Goal: Book appointment/travel/reservation

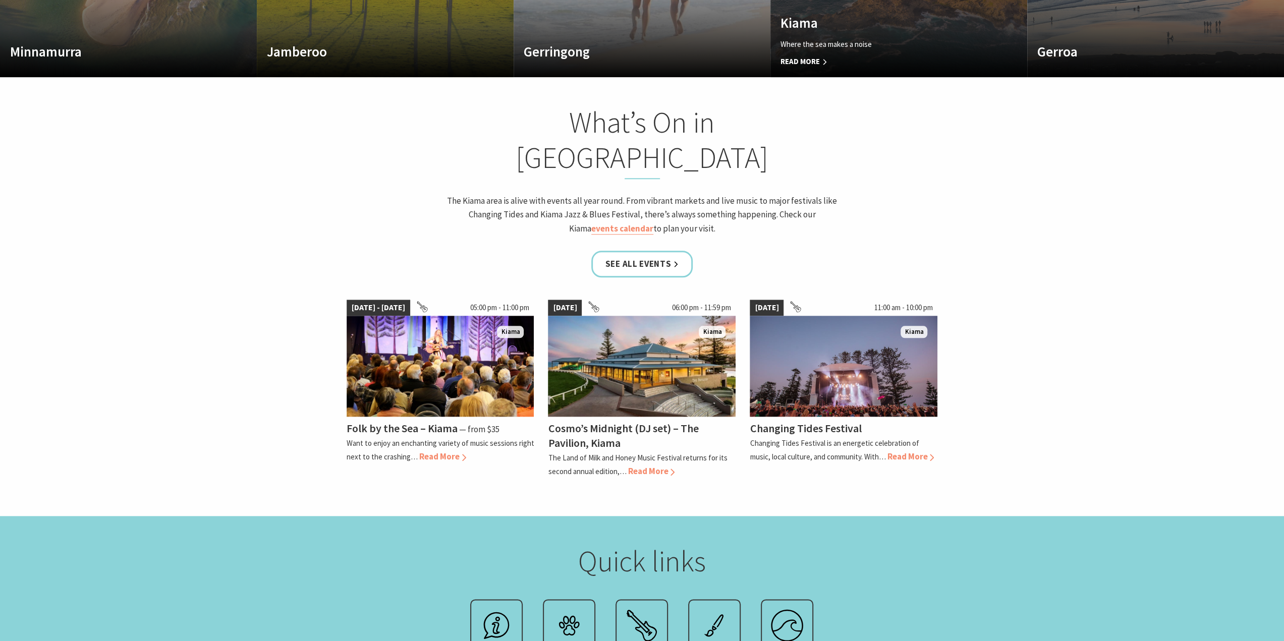
scroll to position [172, 1291]
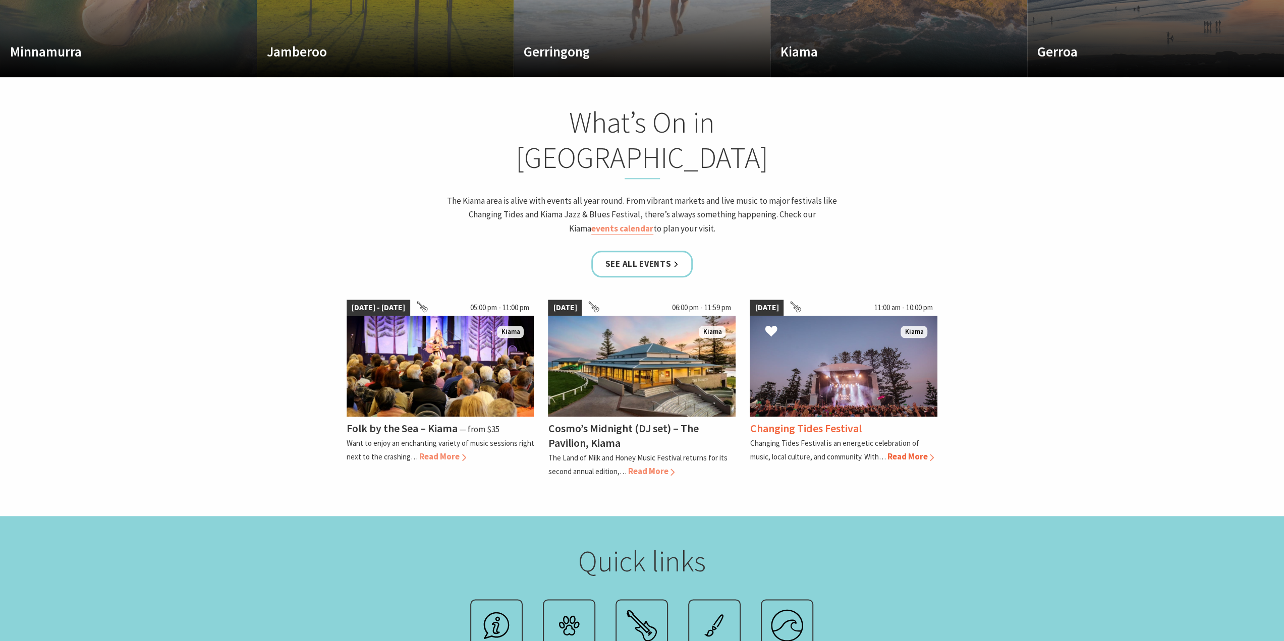
click at [919, 451] on span "Read More" at bounding box center [910, 456] width 47 height 11
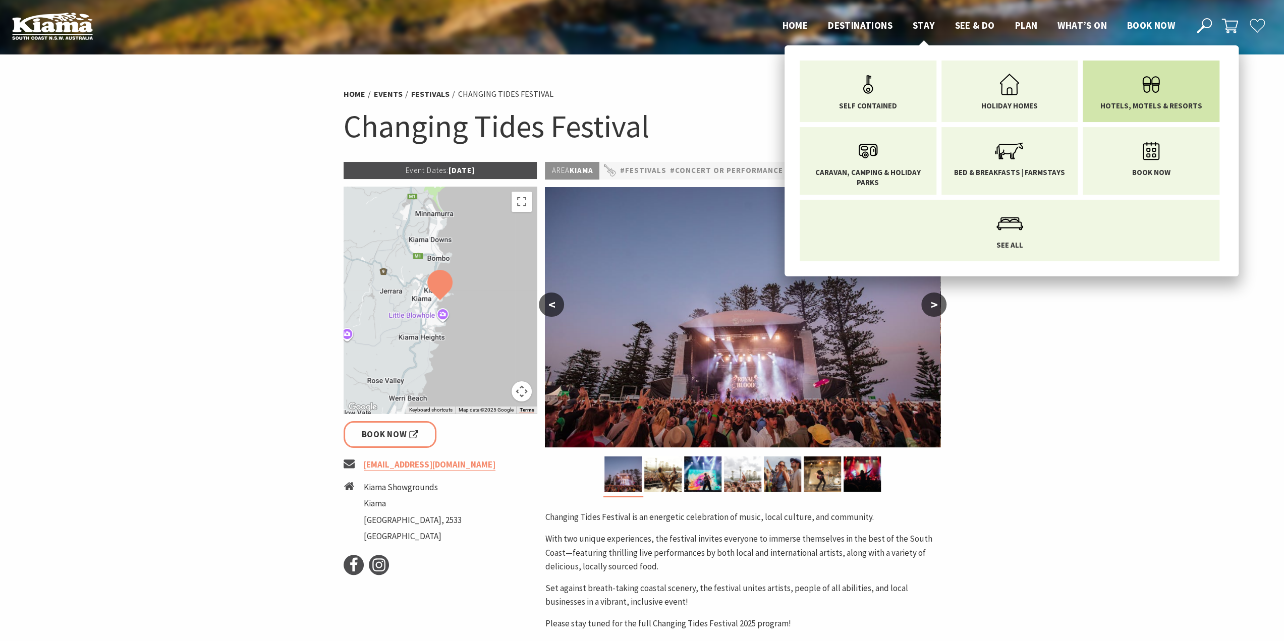
click at [1173, 101] on span "Hotels, Motels & Resorts" at bounding box center [1151, 106] width 102 height 10
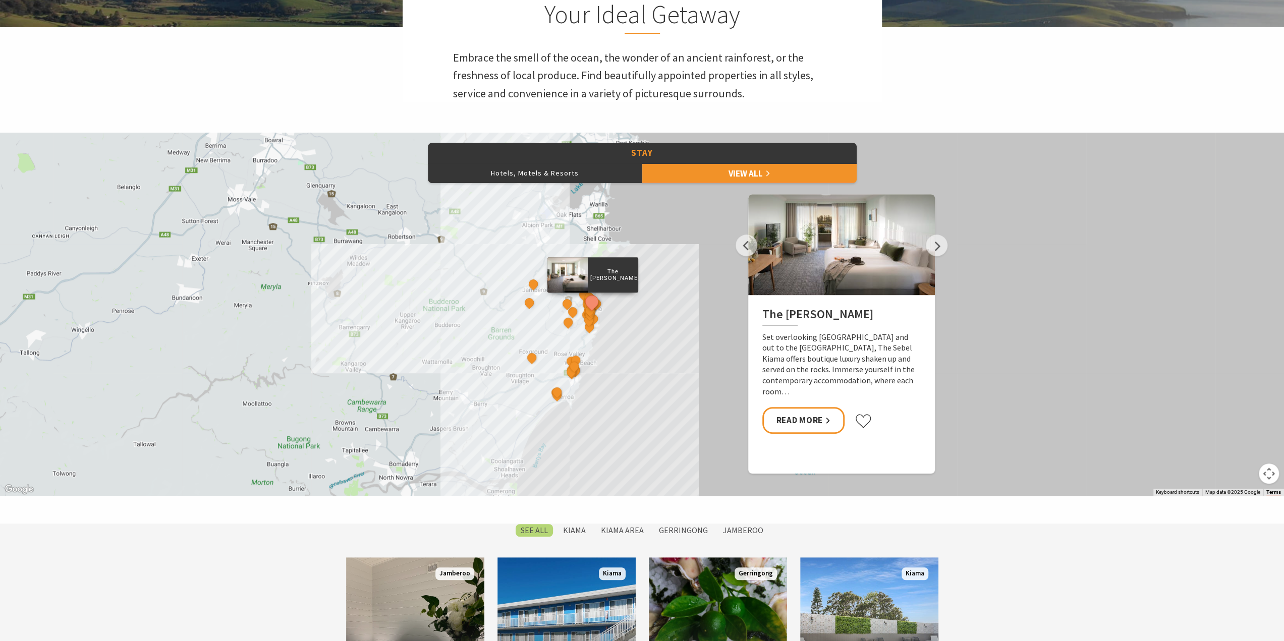
scroll to position [757, 0]
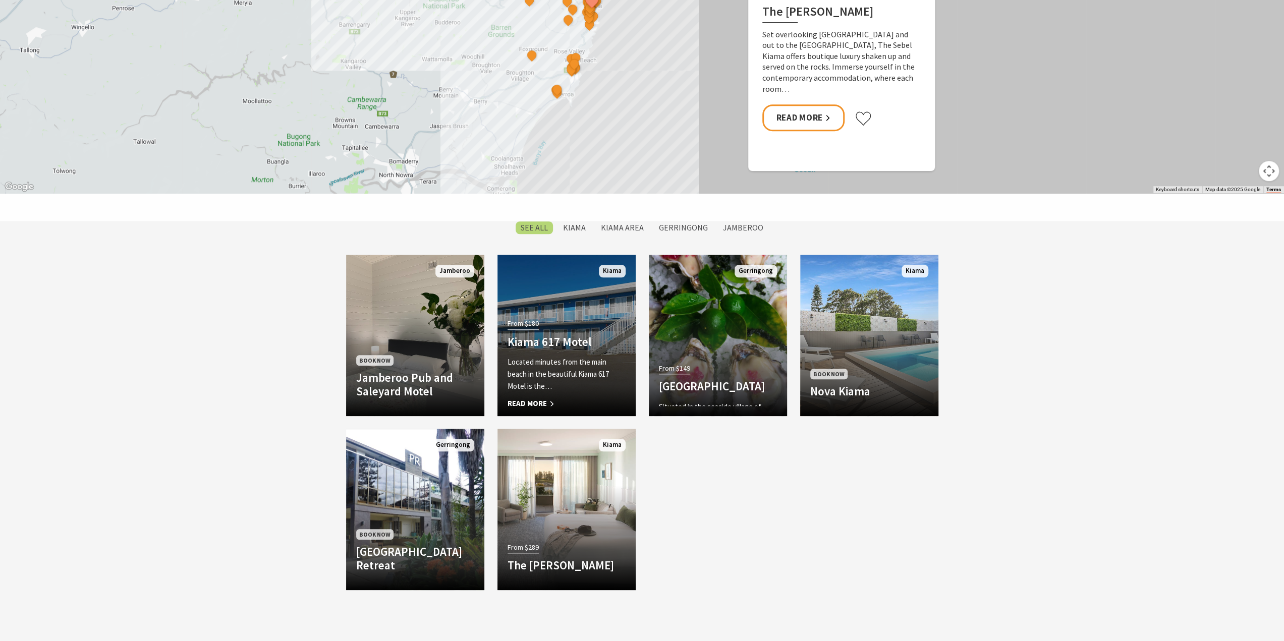
click at [584, 352] on div "From $180 Kiama 617 Motel Located minutes from the main beach in the beautiful …" at bounding box center [566, 361] width 138 height 90
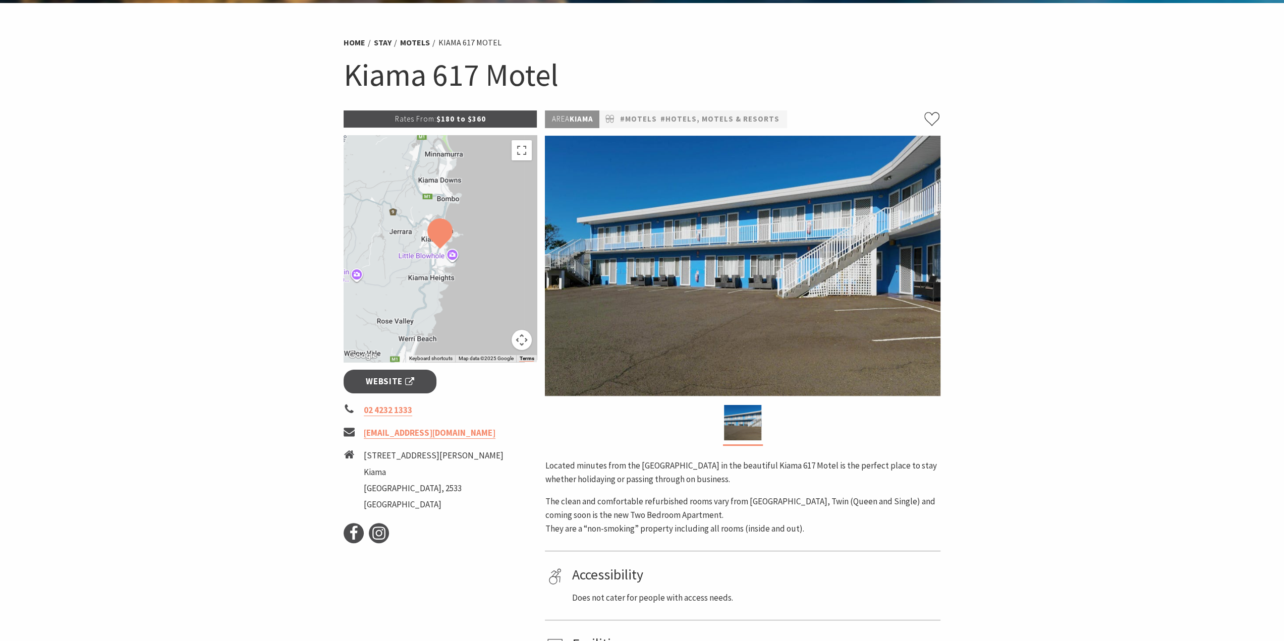
scroll to position [101, 0]
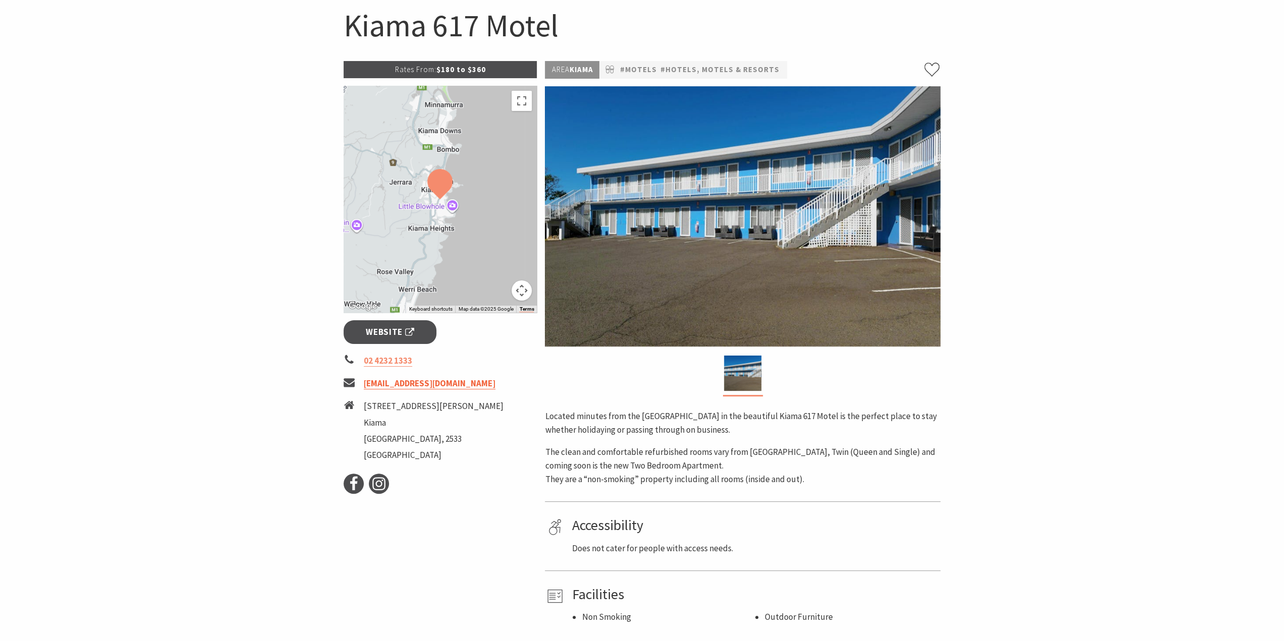
click at [452, 383] on link "info@kiama617motel.com.au​" at bounding box center [430, 384] width 132 height 12
click at [395, 323] on link "Website" at bounding box center [389, 332] width 93 height 24
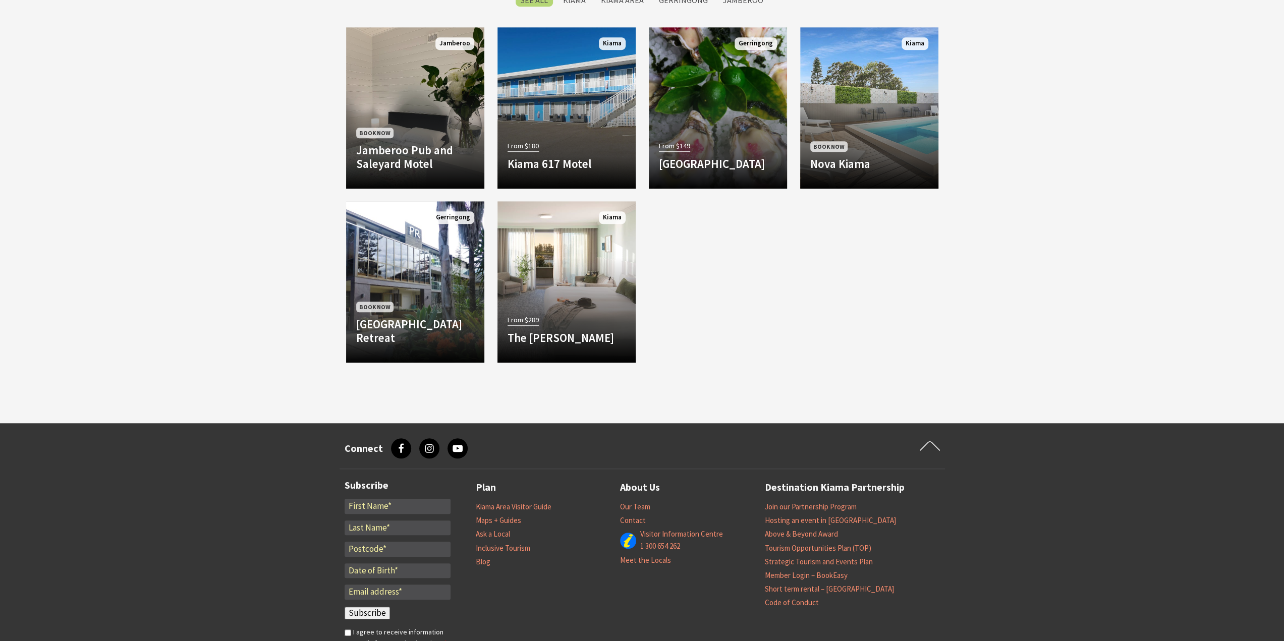
scroll to position [605, 0]
